Goal: Transaction & Acquisition: Purchase product/service

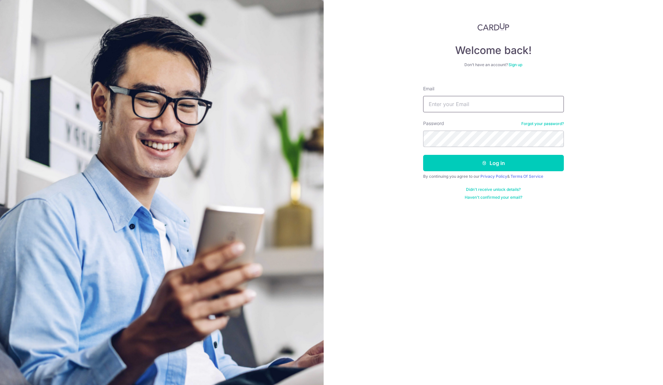
click at [469, 104] on input "Email" at bounding box center [493, 104] width 141 height 16
type input "aftiel.val@gmail.com"
click at [423, 155] on button "Log in" at bounding box center [493, 163] width 141 height 16
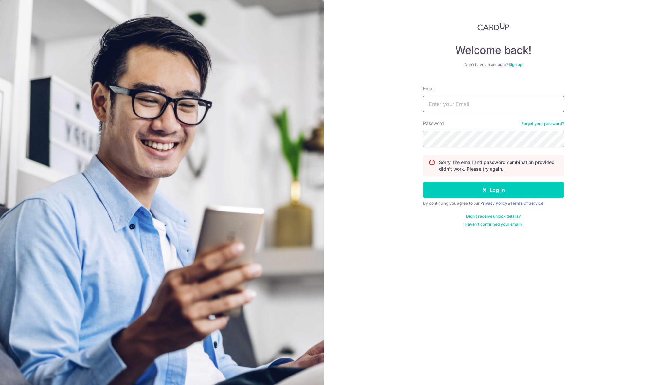
click at [498, 104] on input "Email" at bounding box center [493, 104] width 141 height 16
type input "aftiel.val@gmail.com"
click at [502, 188] on button "Log in" at bounding box center [493, 190] width 141 height 16
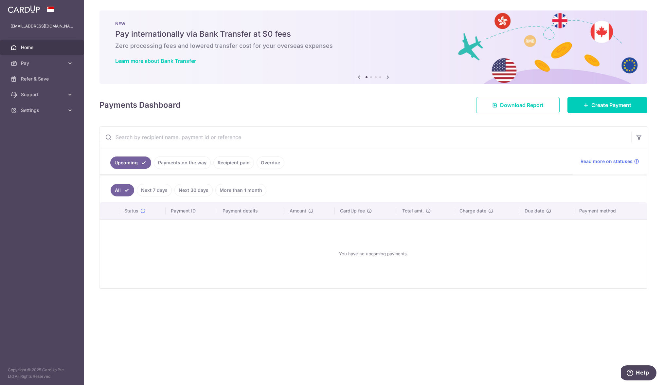
click at [244, 164] on link "Recipient paid" at bounding box center [233, 162] width 41 height 12
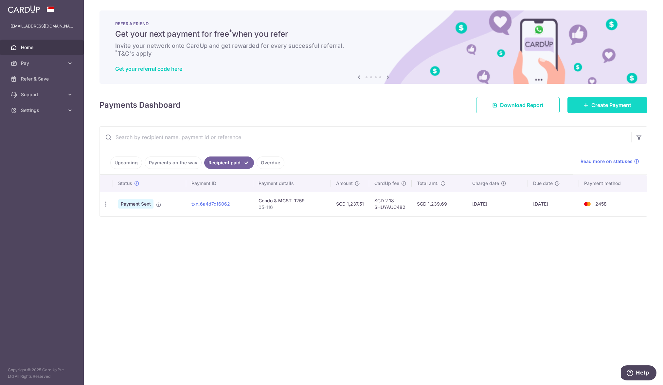
click at [613, 106] on span "Create Payment" at bounding box center [611, 105] width 40 height 8
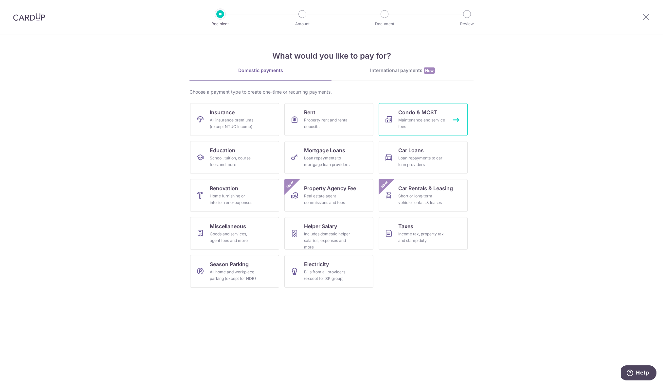
click at [411, 115] on span "Condo & MCST" at bounding box center [417, 112] width 39 height 8
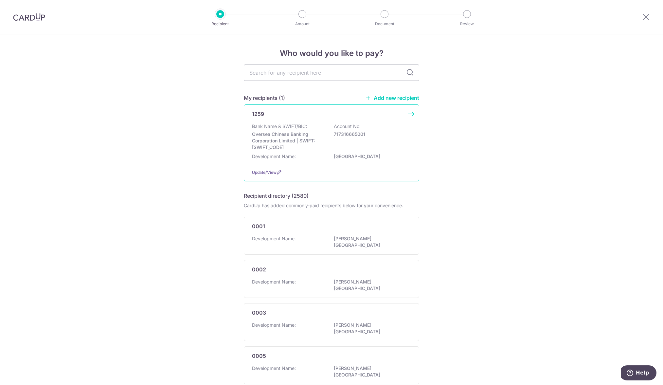
click at [367, 129] on div "Bank Name & SWIFT/BIC: Oversea Chinese Banking Corporation Limited | SWIFT: [SW…" at bounding box center [331, 136] width 159 height 27
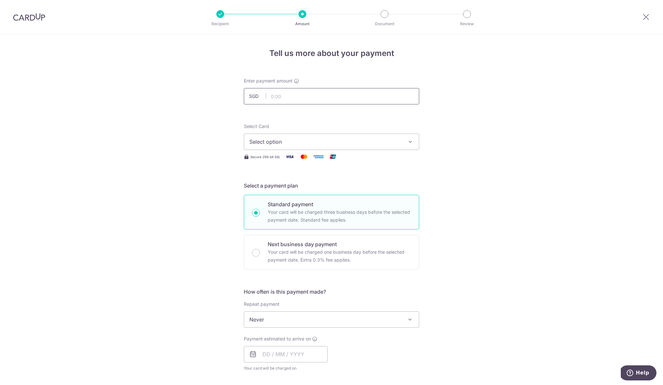
click at [352, 96] on input "text" at bounding box center [331, 96] width 175 height 16
type input "1,192.51"
click at [327, 146] on button "Select option" at bounding box center [331, 142] width 175 height 16
click at [312, 189] on span "**** 2458" at bounding box center [331, 189] width 164 height 8
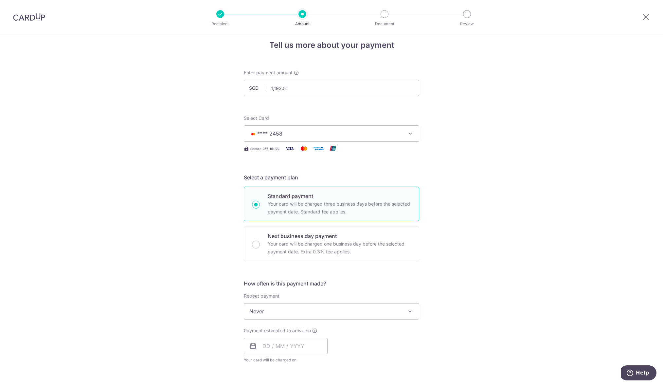
scroll to position [15, 0]
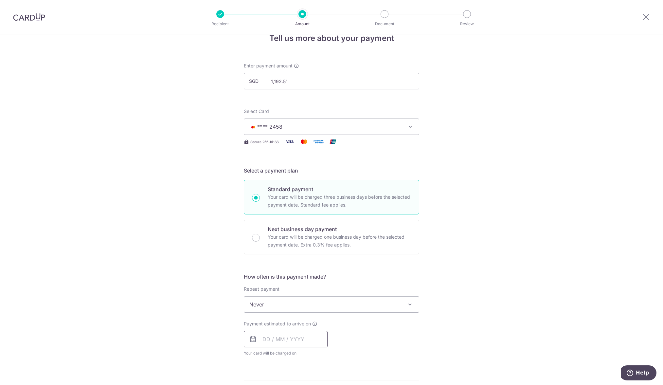
click at [289, 338] on input "text" at bounding box center [286, 339] width 84 height 16
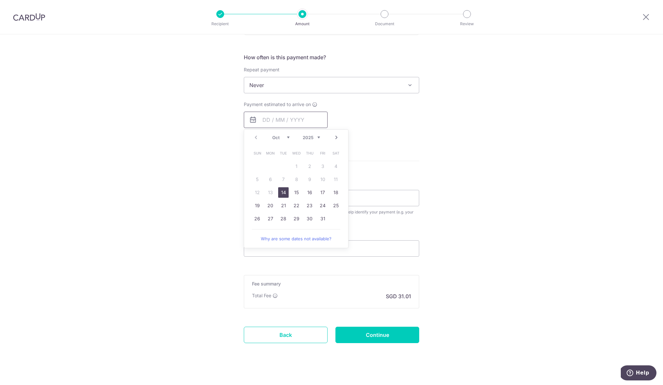
scroll to position [242, 0]
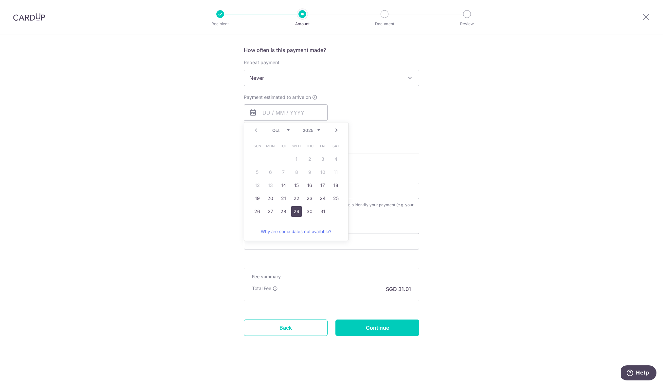
click at [293, 212] on link "29" at bounding box center [296, 211] width 10 height 10
type input "29/10/2025"
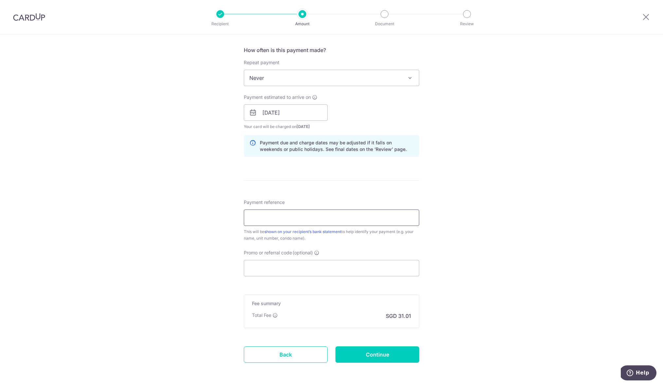
click at [329, 222] on input "Payment reference" at bounding box center [331, 217] width 175 height 16
type input "#05-116"
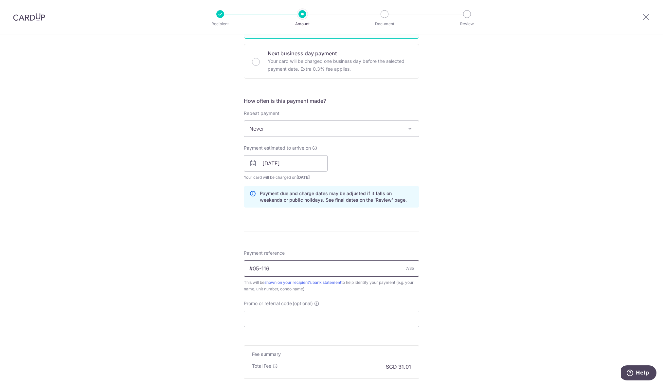
scroll to position [177, 0]
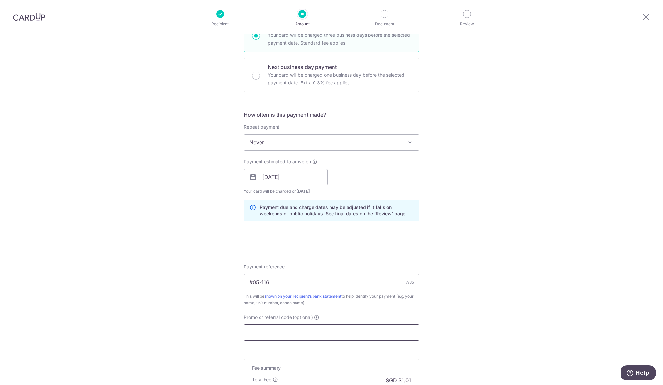
click at [265, 335] on input "Promo or referral code (optional)" at bounding box center [331, 332] width 175 height 16
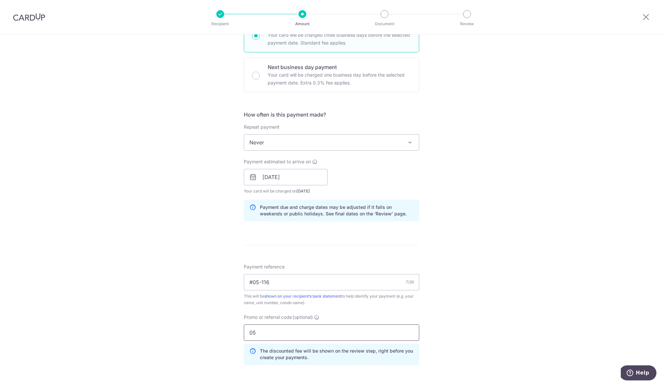
type input "0"
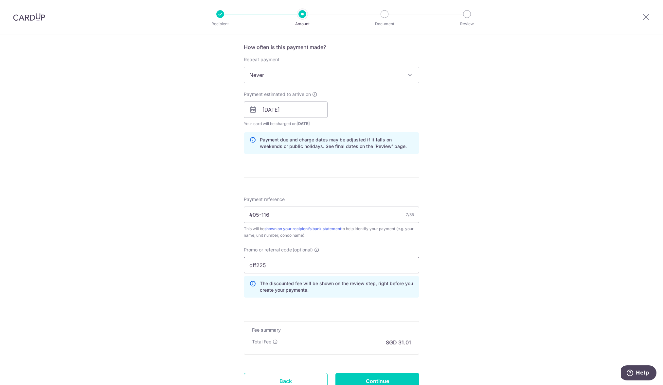
scroll to position [249, 0]
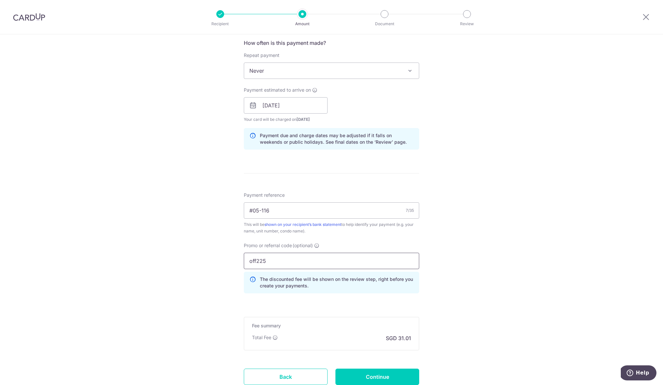
type input "off225"
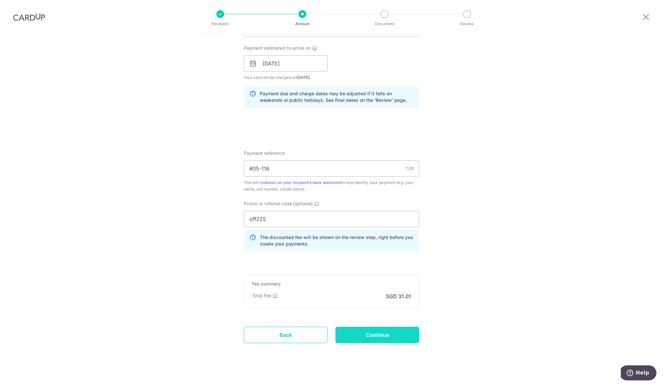
click at [381, 334] on input "Continue" at bounding box center [377, 335] width 84 height 16
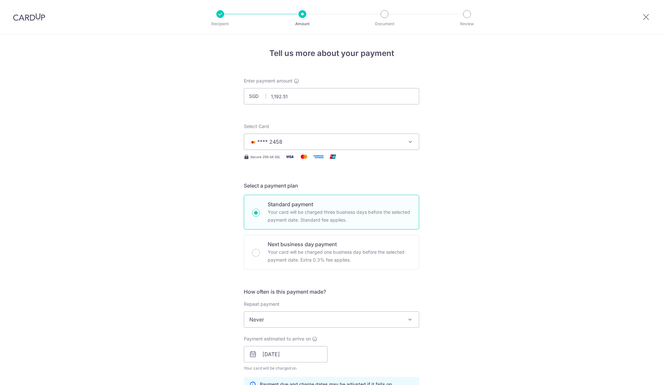
scroll to position [307, 0]
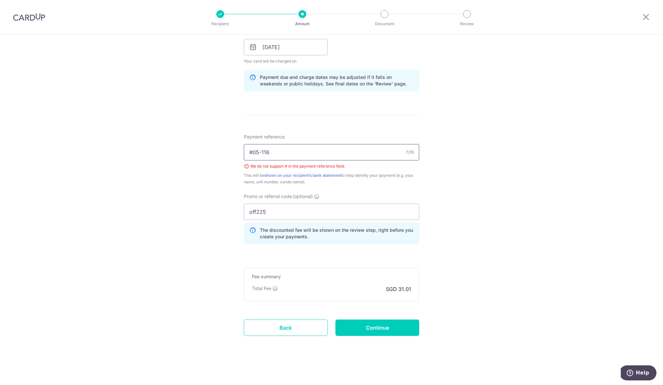
drag, startPoint x: 252, startPoint y: 151, endPoint x: 242, endPoint y: 150, distance: 9.8
click at [244, 150] on input "#05-116" at bounding box center [331, 152] width 175 height 16
type input "05-116"
click at [382, 328] on input "Continue" at bounding box center [377, 327] width 84 height 16
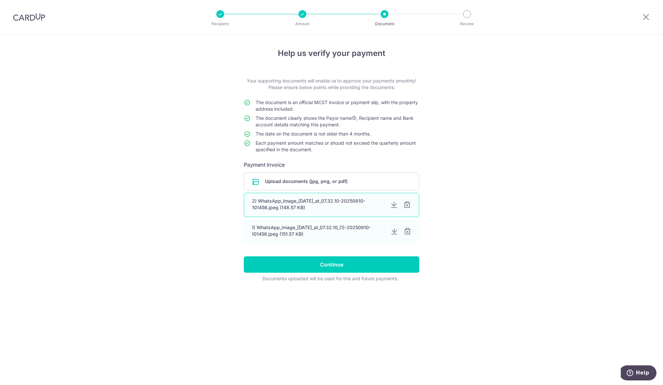
click at [409, 209] on div "2) WhatsApp_Image_2025-09-10_at_07.32.10-20250910-101456.jpeg (148.57 KB)" at bounding box center [331, 205] width 175 height 24
click at [407, 206] on div at bounding box center [407, 205] width 8 height 8
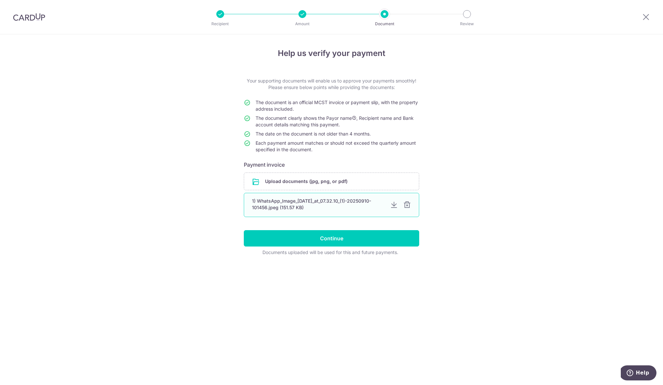
click at [407, 205] on div at bounding box center [407, 205] width 8 height 8
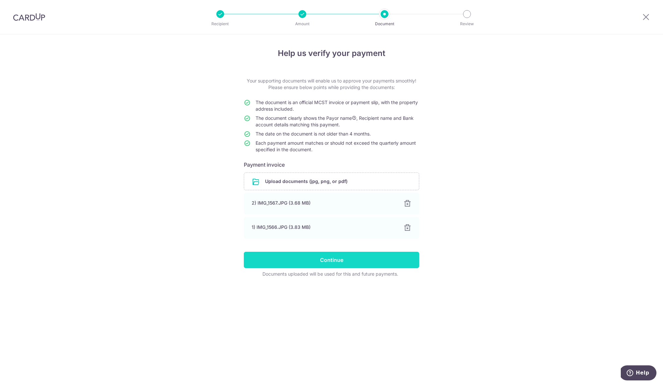
click at [336, 260] on input "Continue" at bounding box center [331, 260] width 175 height 16
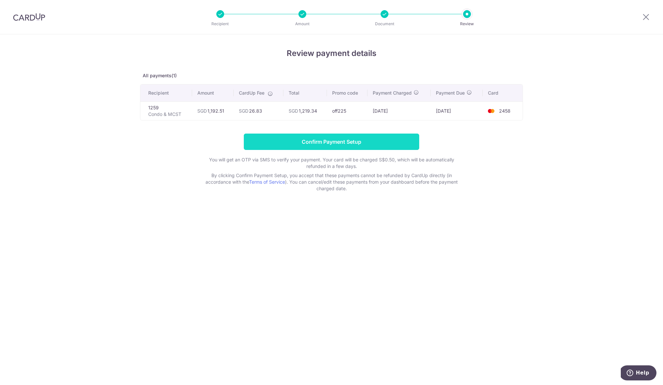
click at [365, 141] on input "Confirm Payment Setup" at bounding box center [331, 142] width 175 height 16
